Goal: Register for event/course

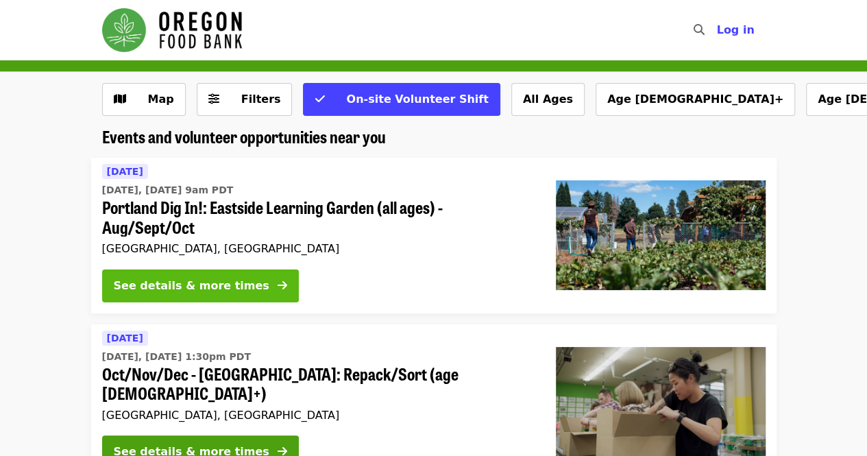
click at [233, 279] on div "See details & more times" at bounding box center [191, 285] width 155 height 16
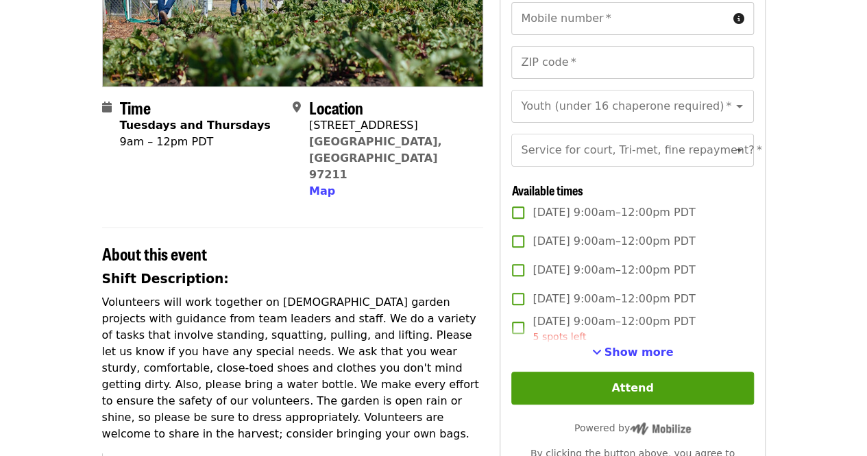
scroll to position [379, 0]
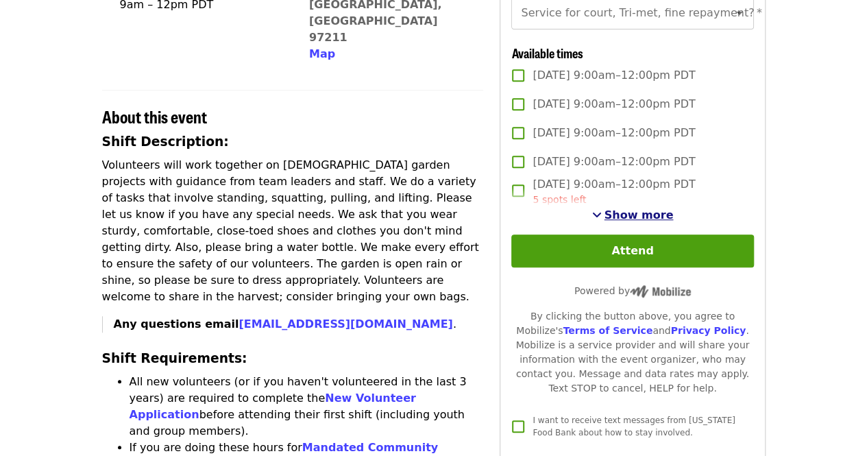
click at [651, 221] on span "Show more" at bounding box center [638, 214] width 69 height 13
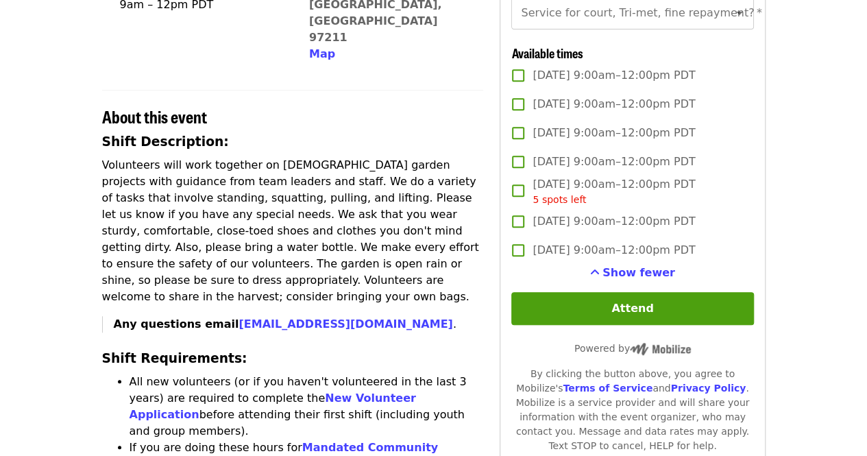
scroll to position [516, 0]
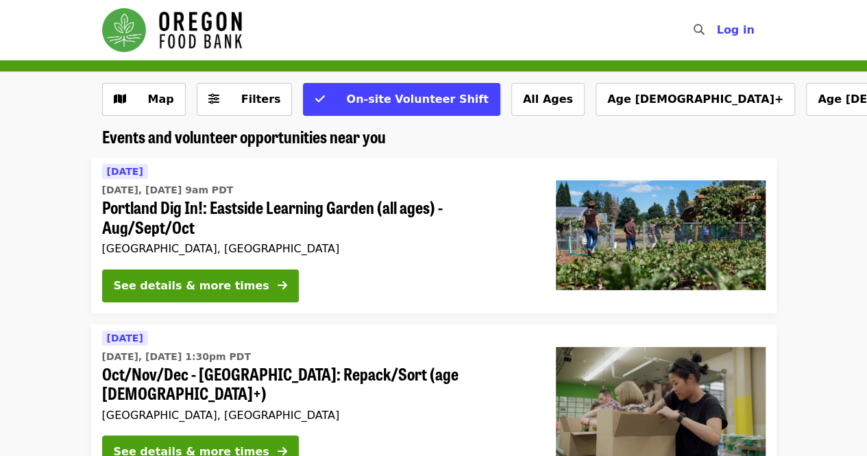
scroll to position [69, 0]
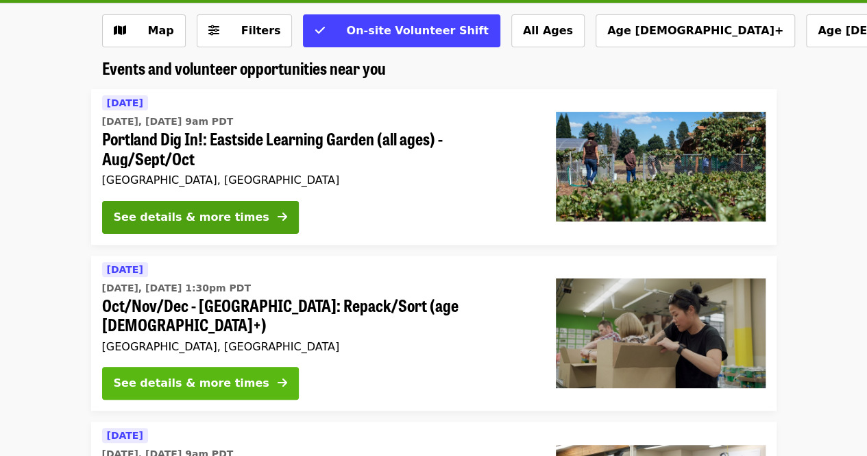
click at [237, 366] on button "See details & more times" at bounding box center [200, 382] width 197 height 33
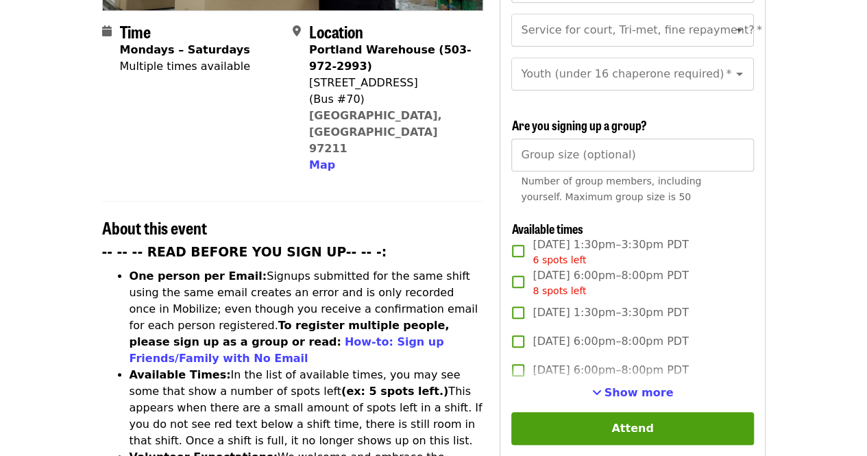
scroll to position [480, 0]
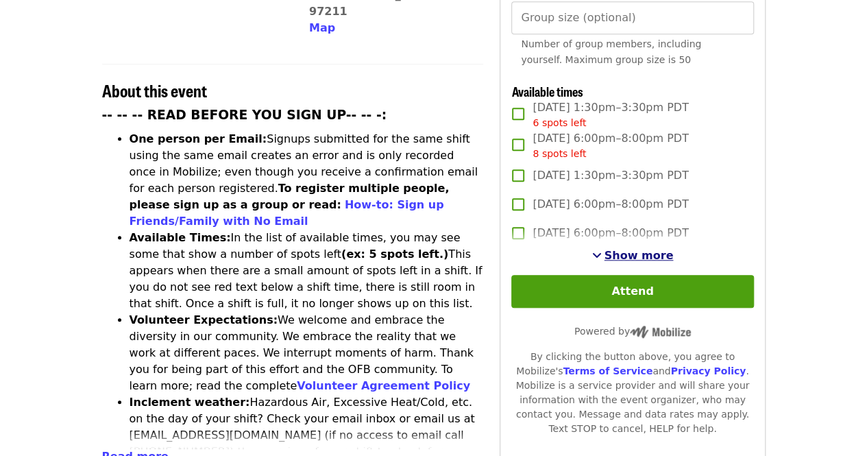
click at [641, 254] on span "Show more" at bounding box center [638, 255] width 69 height 13
